Goal: Transaction & Acquisition: Subscribe to service/newsletter

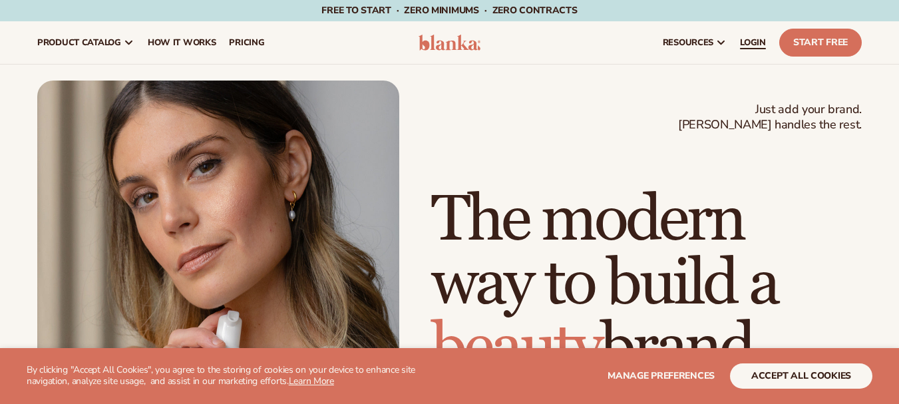
click at [767, 57] on link "LOGIN" at bounding box center [752, 42] width 39 height 43
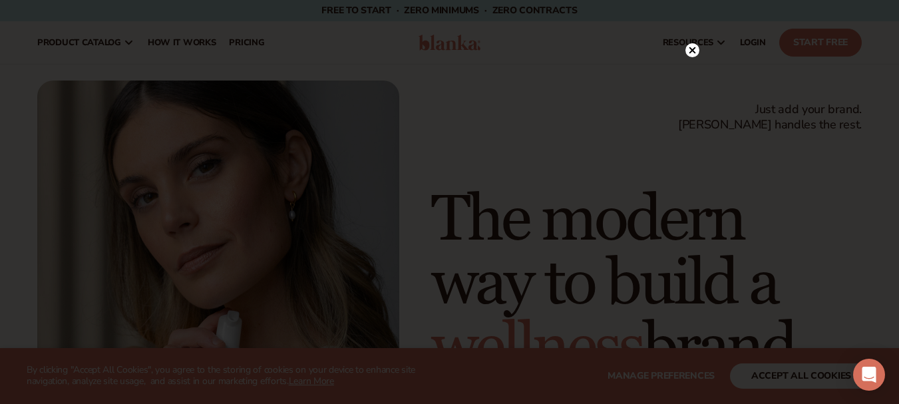
click at [693, 15] on div at bounding box center [449, 202] width 899 height 404
click at [691, 46] on circle at bounding box center [692, 50] width 14 height 14
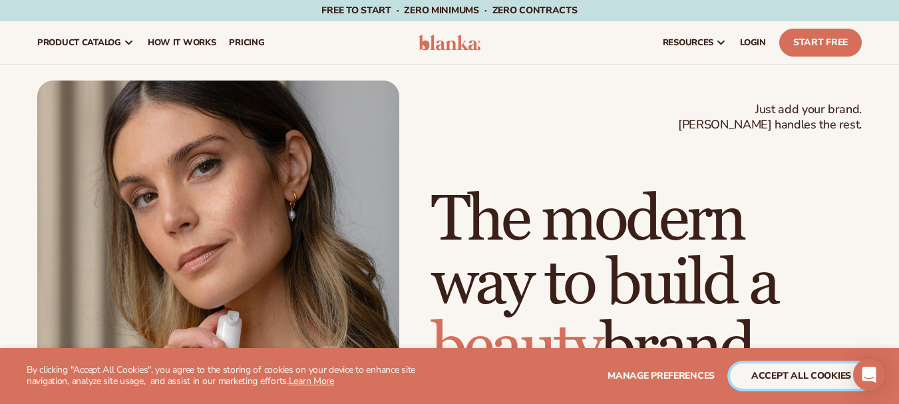
click at [789, 383] on button "accept all cookies" at bounding box center [801, 375] width 142 height 25
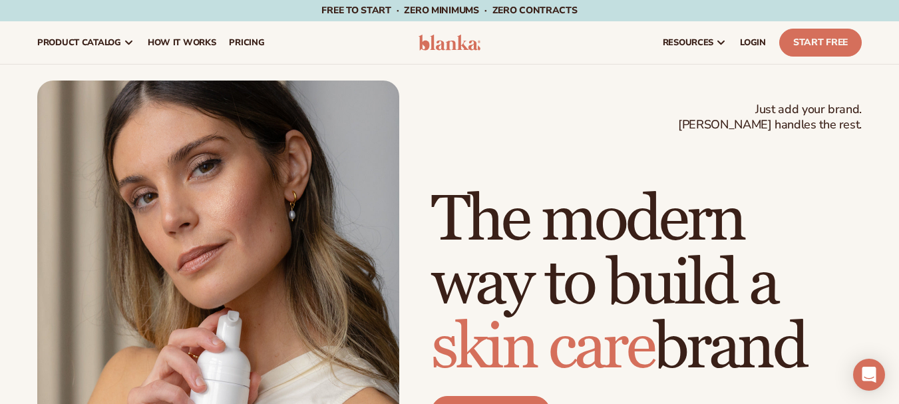
click at [754, 378] on h1 "The modern way to build a skin care brand" at bounding box center [646, 284] width 430 height 192
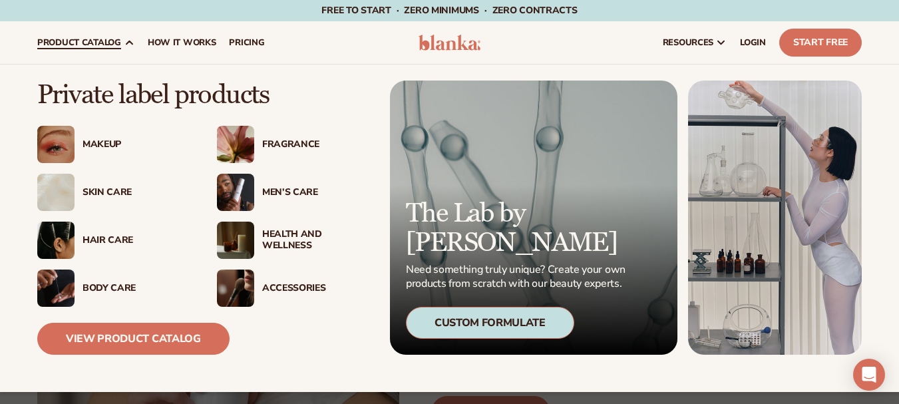
click at [108, 140] on div "Makeup" at bounding box center [136, 144] width 108 height 11
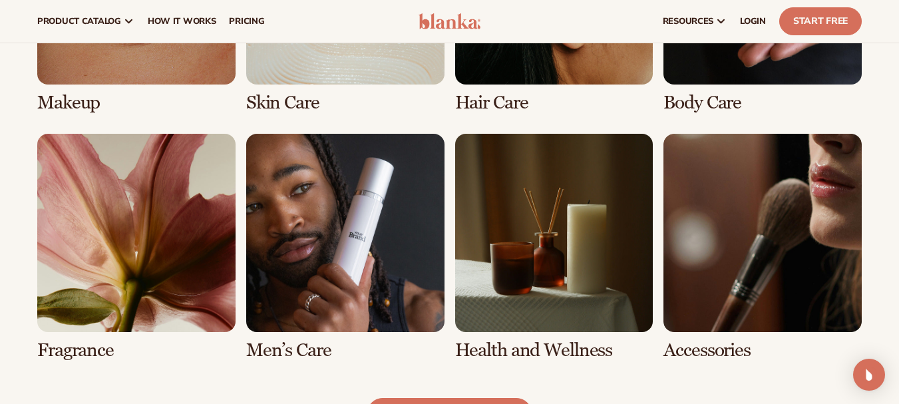
scroll to position [1105, 0]
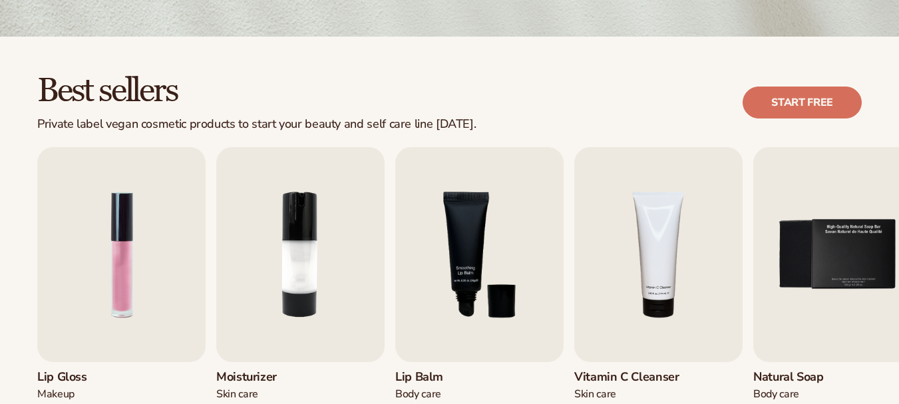
scroll to position [321, 0]
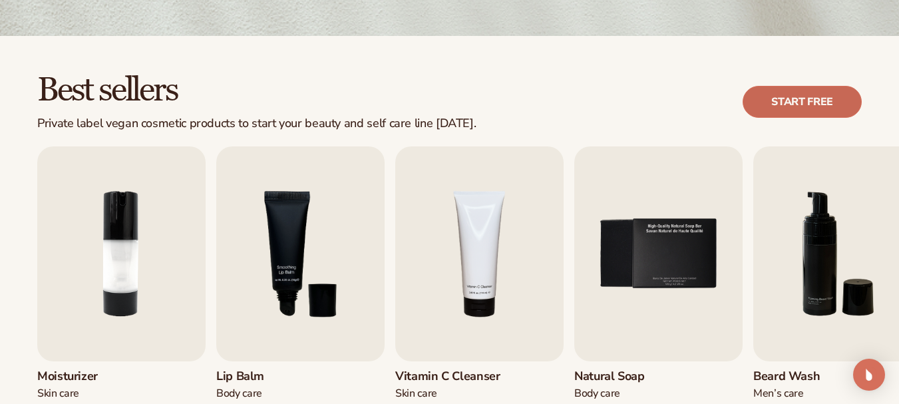
click at [809, 109] on link "Start free" at bounding box center [801, 102] width 119 height 32
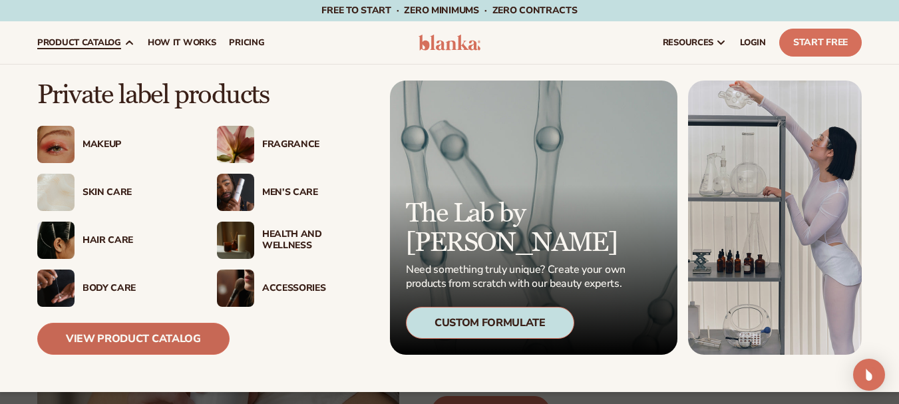
click at [141, 327] on link "View Product Catalog" at bounding box center [133, 339] width 192 height 32
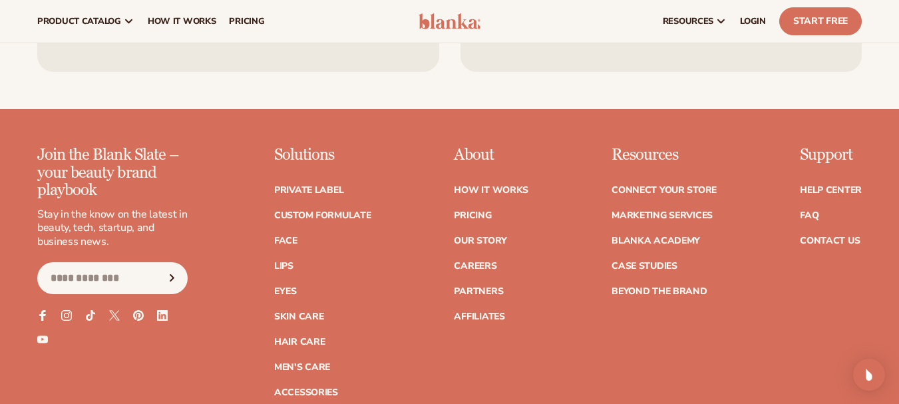
scroll to position [2287, 0]
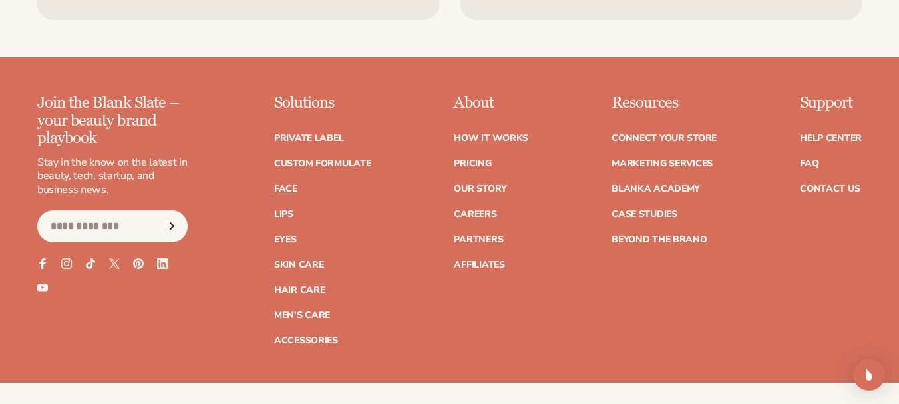
click at [291, 192] on link "Face" at bounding box center [285, 188] width 23 height 9
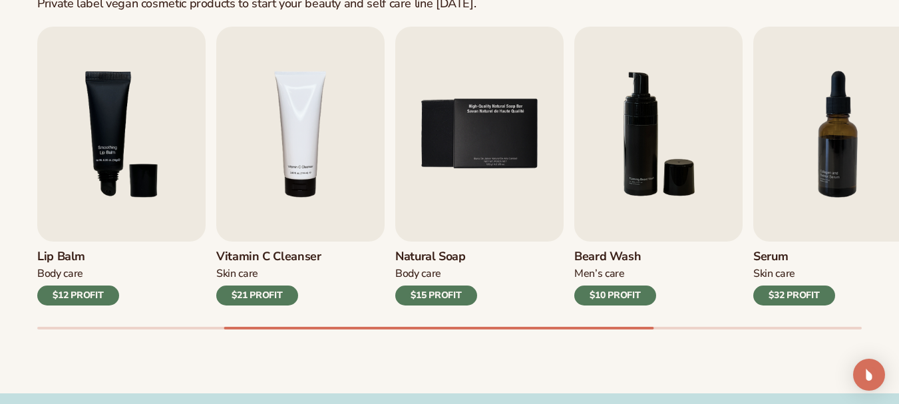
scroll to position [442, 0]
